Goal: Transaction & Acquisition: Purchase product/service

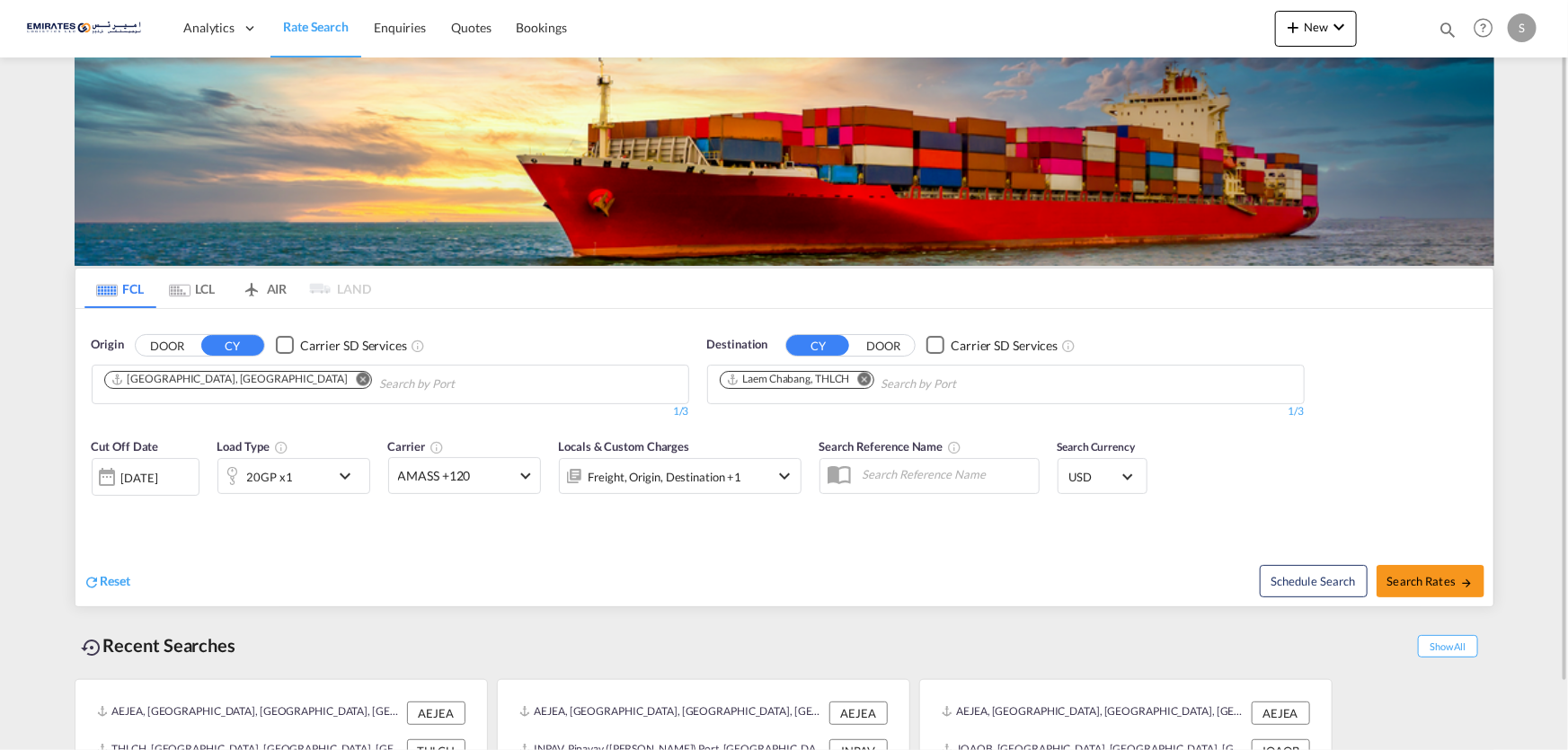
click at [356, 377] on md-icon "Remove" at bounding box center [362, 378] width 13 height 13
click at [578, 383] on body "Analytics Dashboard Rate Search Enquiries Quotes Bookings" at bounding box center [784, 375] width 1568 height 750
click at [863, 376] on md-icon "Remove" at bounding box center [864, 378] width 13 height 13
click at [512, 384] on body "Analytics Dashboard Rate Search Enquiries Quotes Bookings" at bounding box center [784, 375] width 1568 height 750
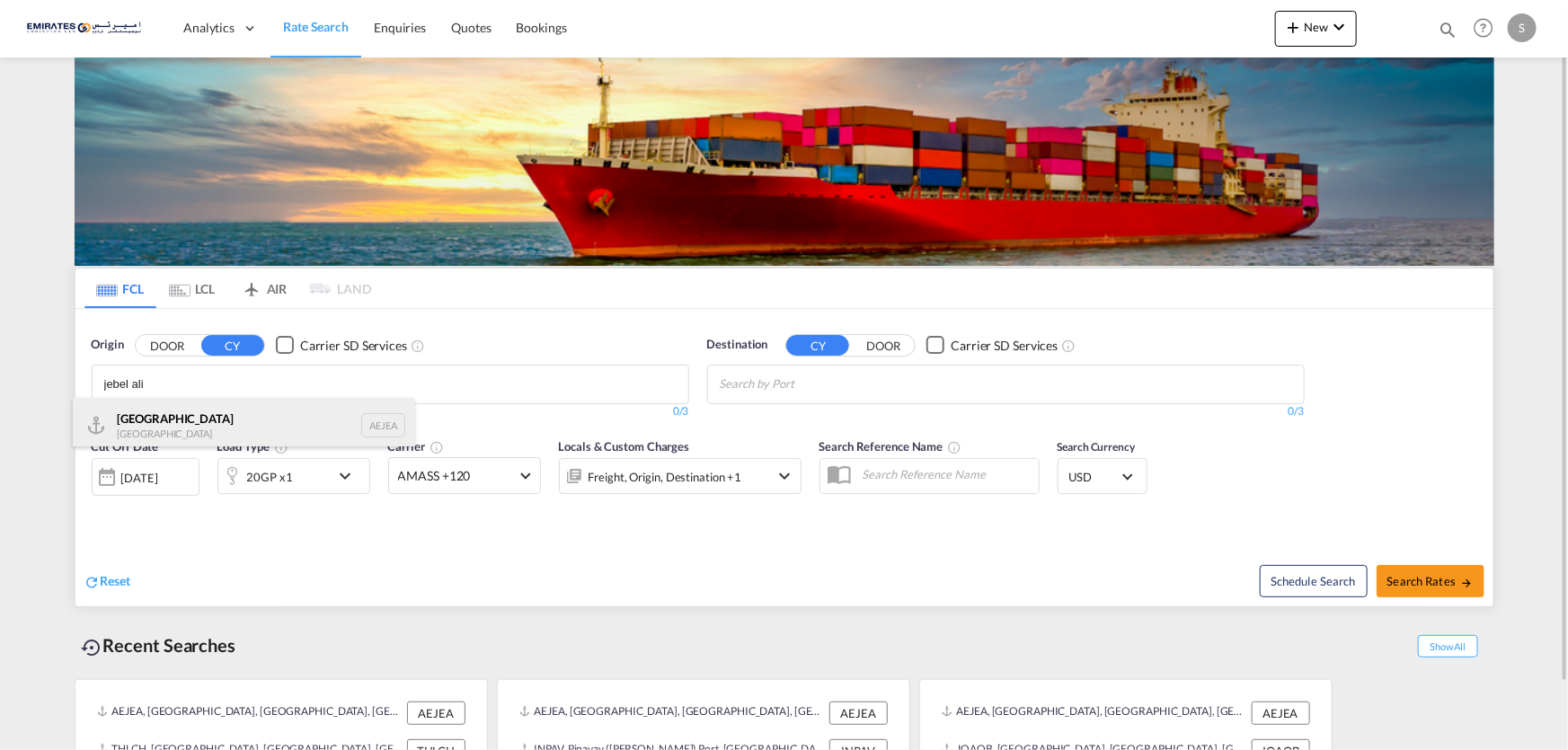
type input "jebel ali"
click at [156, 430] on div "[GEOGRAPHIC_DATA] AEJEA" at bounding box center [244, 425] width 341 height 54
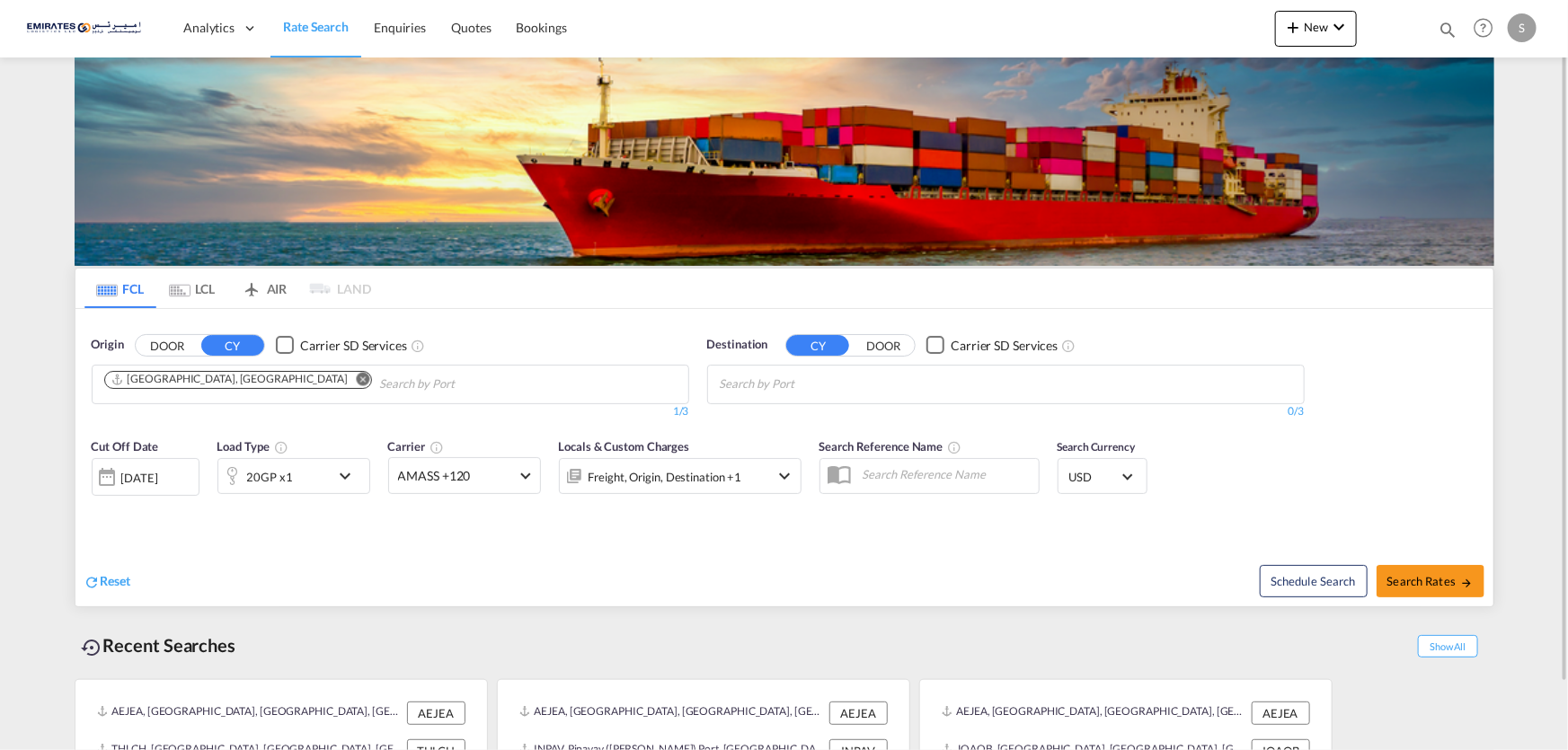
click at [790, 381] on body "Analytics Dashboard Rate Search Enquiries Quotes Bookings" at bounding box center [784, 375] width 1568 height 750
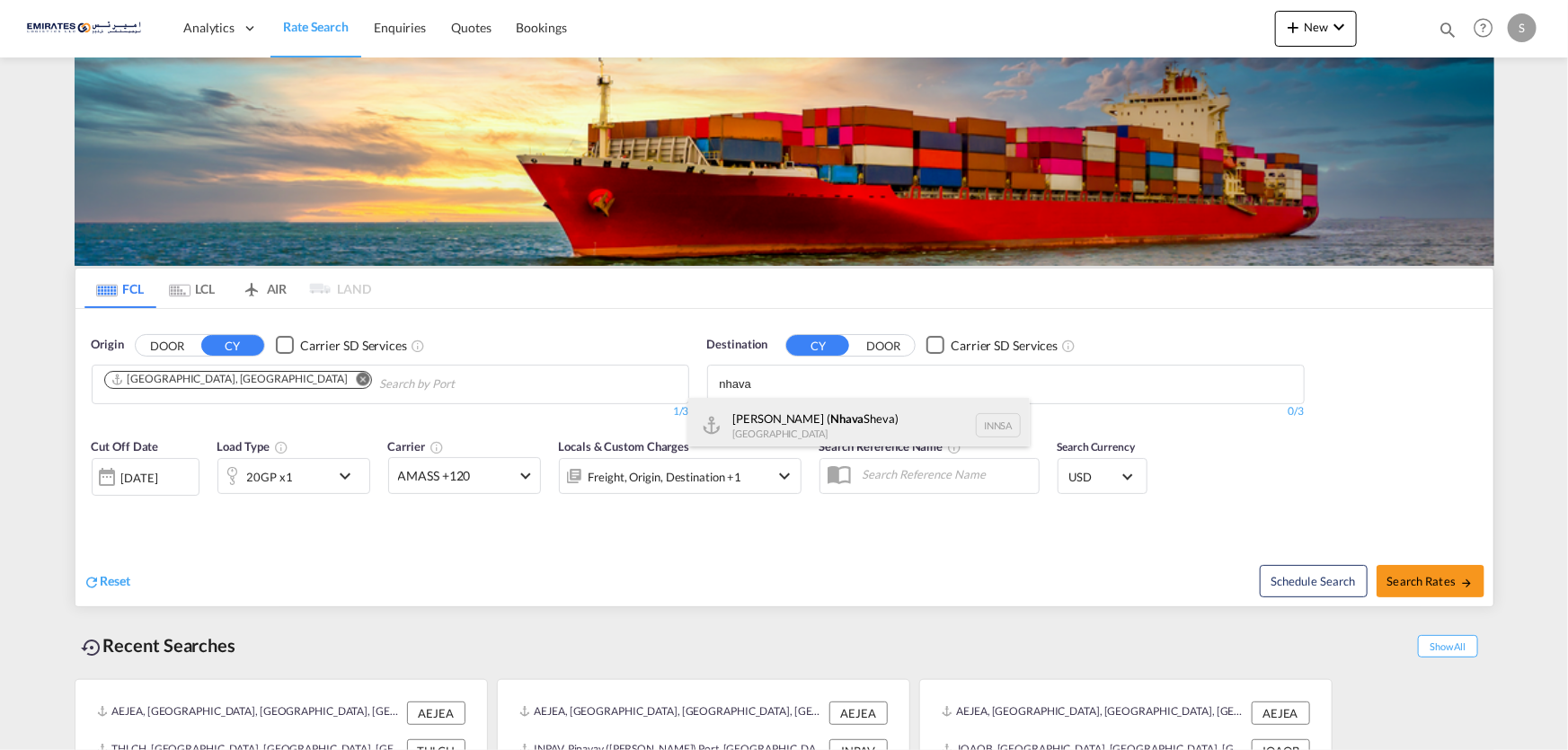
type input "nhava"
click at [790, 412] on div "[PERSON_NAME] ( [GEOGRAPHIC_DATA]) [GEOGRAPHIC_DATA] [GEOGRAPHIC_DATA]" at bounding box center [859, 425] width 341 height 54
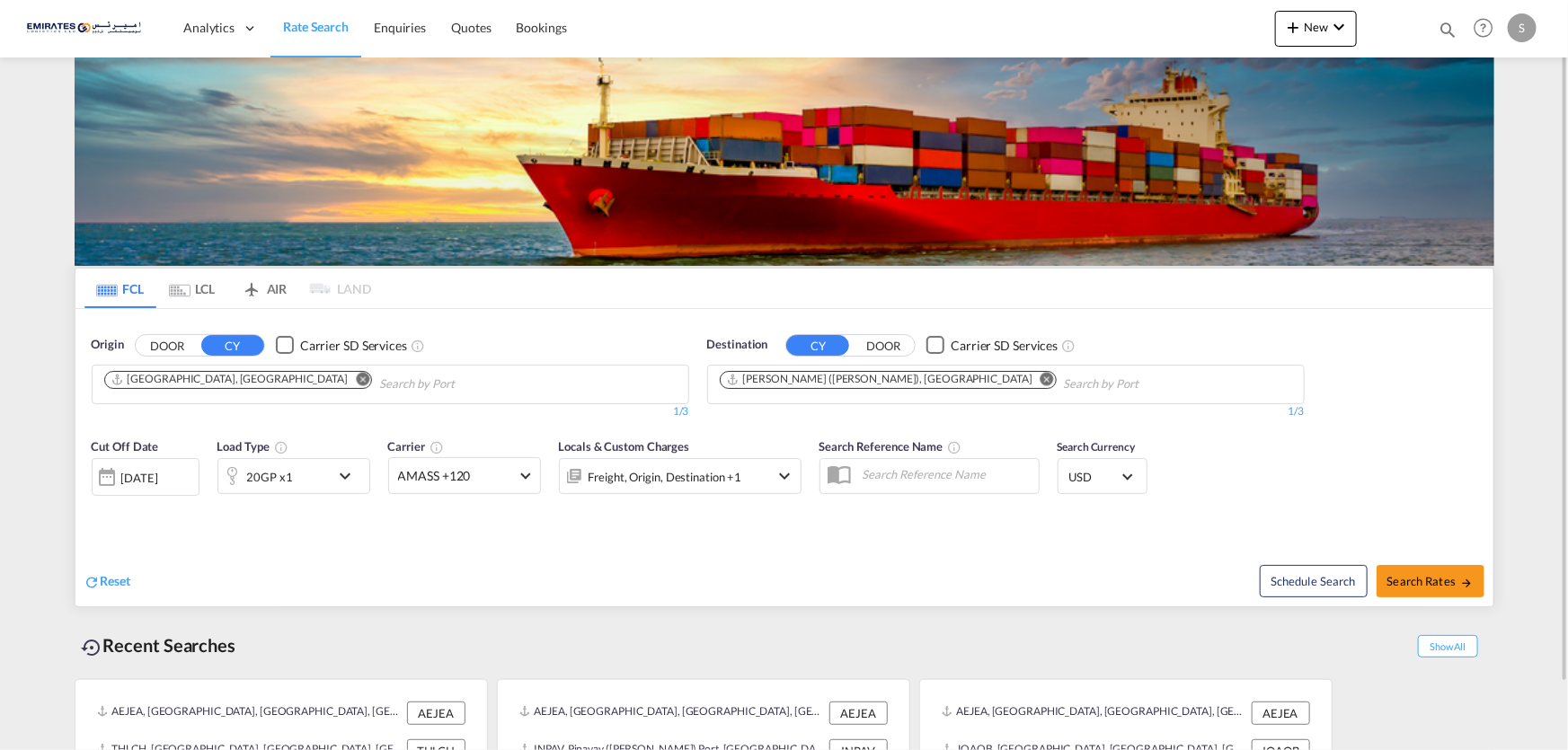
click at [334, 488] on div "20GP x1" at bounding box center [294, 476] width 153 height 36
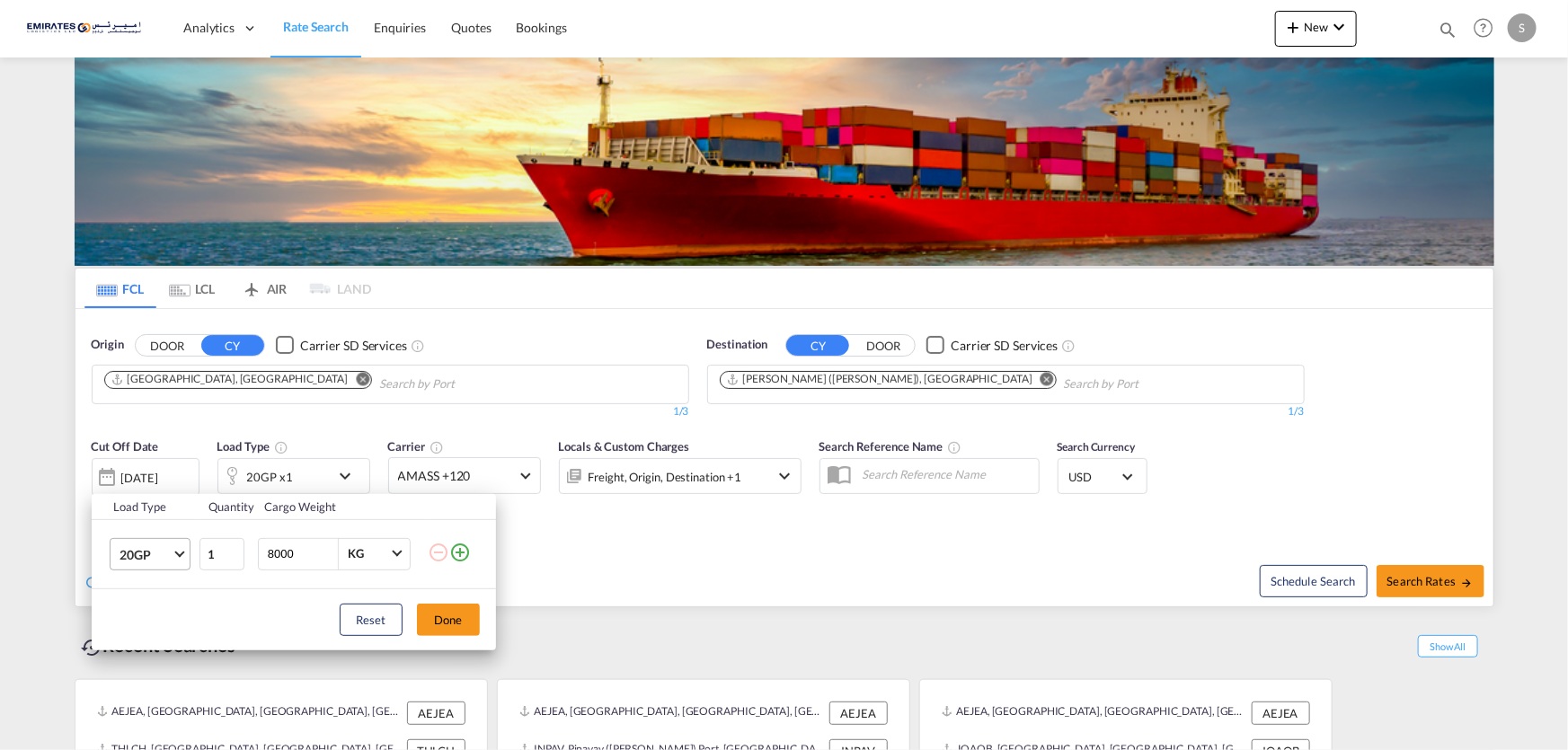
click at [171, 564] on md-select-value "20GP" at bounding box center [154, 554] width 72 height 31
click at [145, 614] on div "40HC" at bounding box center [135, 620] width 33 height 18
click at [293, 550] on input "8000" at bounding box center [302, 554] width 72 height 31
drag, startPoint x: 294, startPoint y: 550, endPoint x: 249, endPoint y: 556, distance: 45.4
click at [249, 556] on tr "40HC 1 8000 KG KG" at bounding box center [294, 553] width 404 height 69
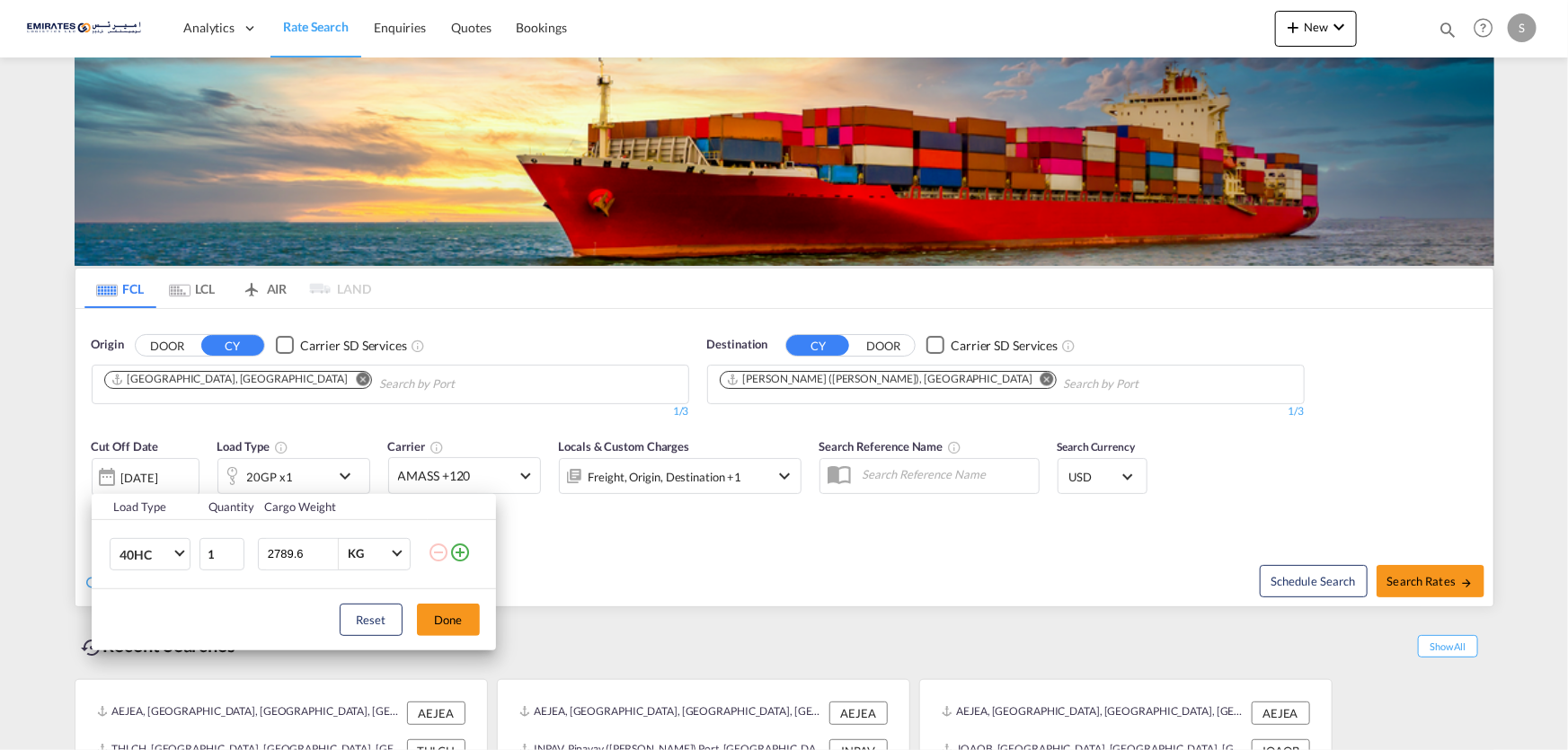
type input "2789.6"
click at [490, 622] on div "Reset Done" at bounding box center [294, 620] width 404 height 61
click at [461, 621] on button "Done" at bounding box center [448, 620] width 63 height 32
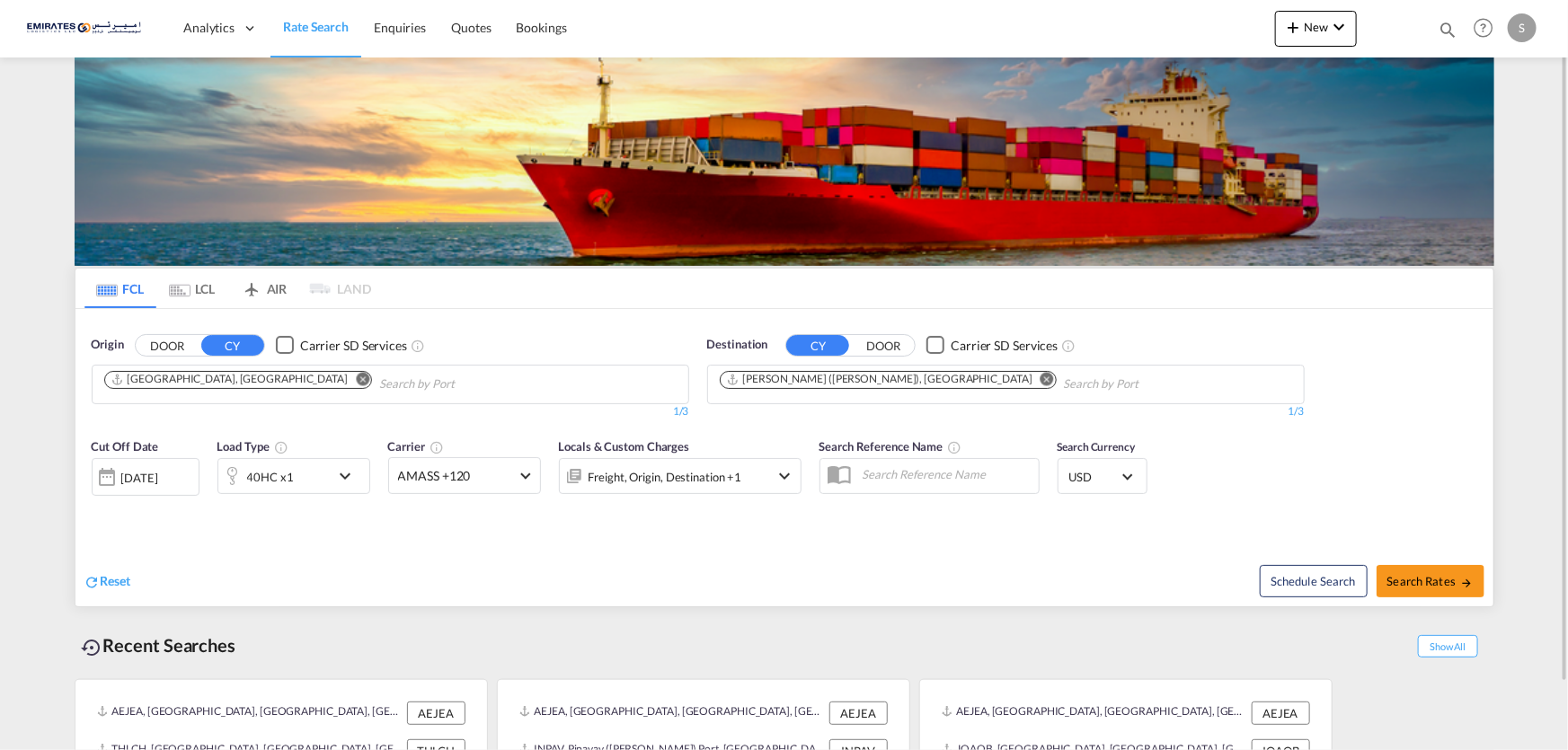
scroll to position [73, 0]
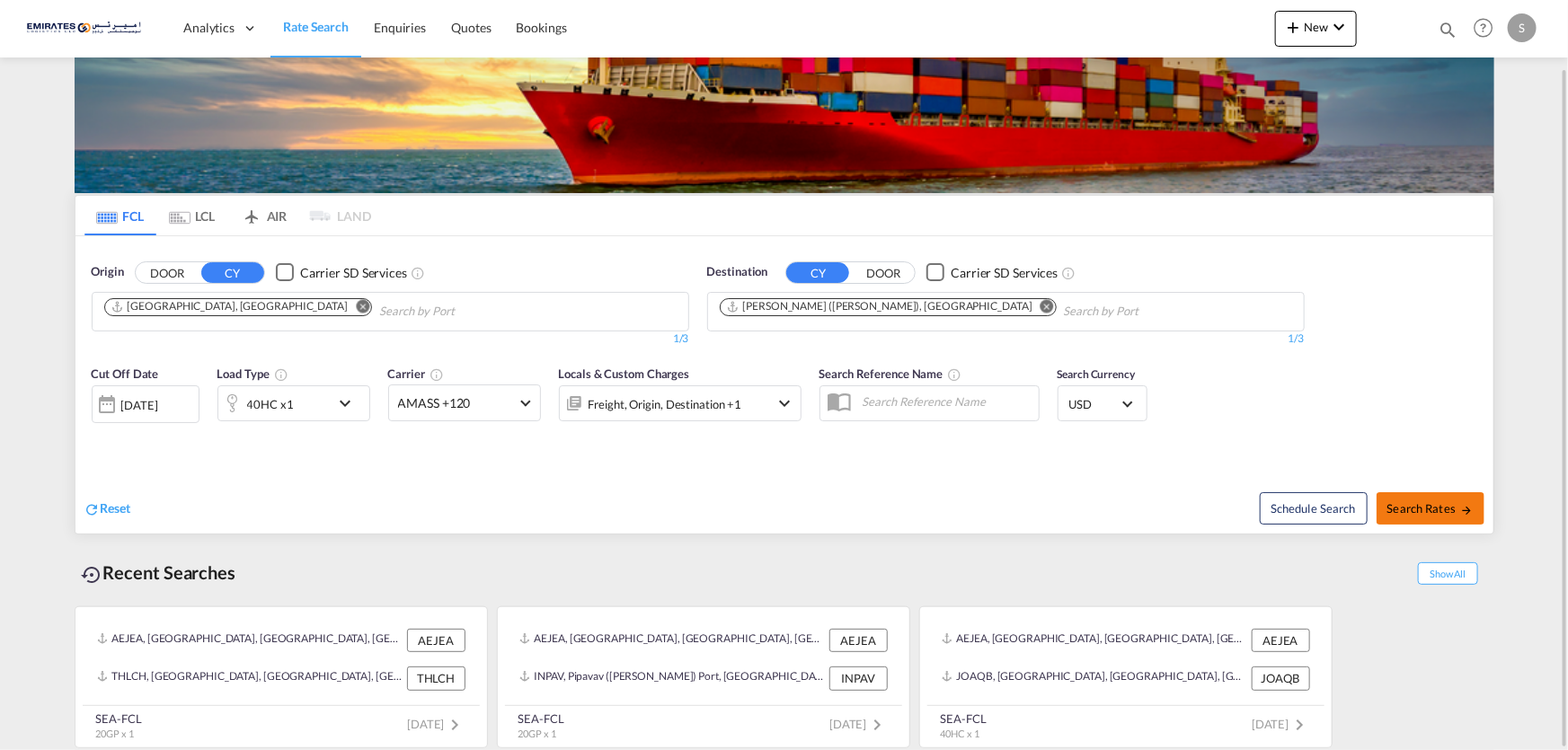
click at [1446, 504] on span "Search Rates" at bounding box center [1431, 508] width 86 height 14
type input "AEJEA to INNSA / [DATE]"
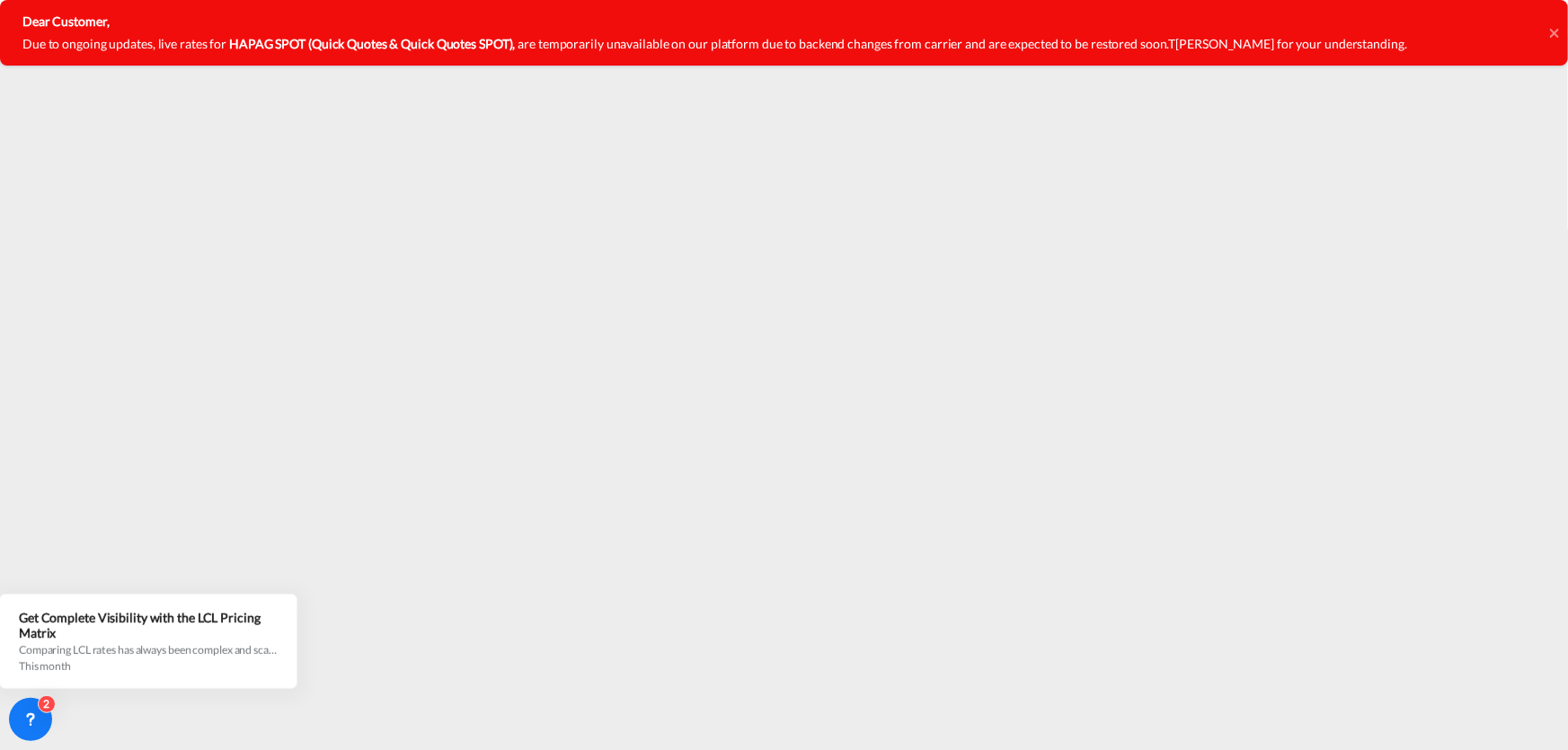
click at [1557, 33] on icon at bounding box center [1555, 33] width 9 height 14
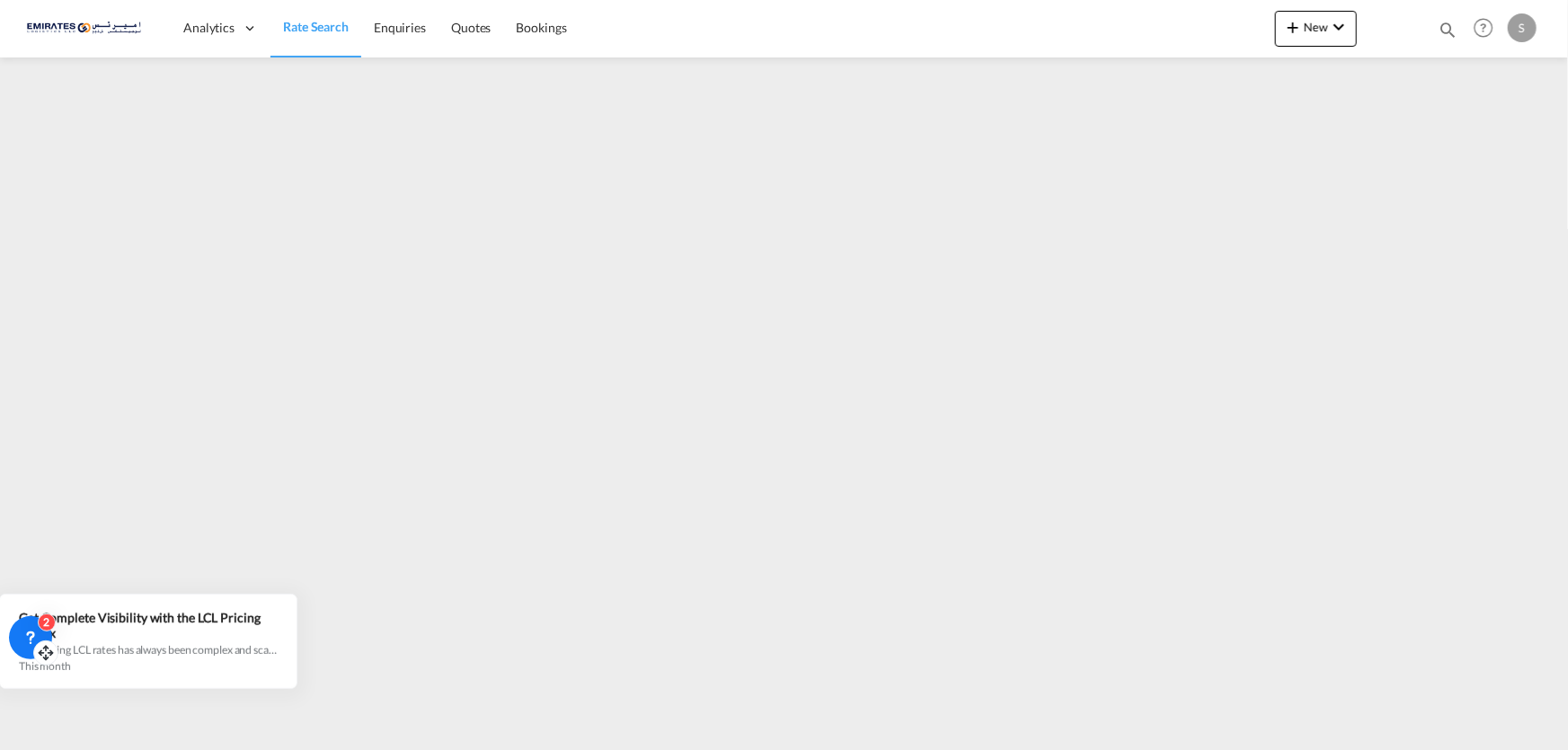
drag, startPoint x: 41, startPoint y: 737, endPoint x: 40, endPoint y: 655, distance: 82.0
click at [40, 655] on icon at bounding box center [40, 653] width 3 height 4
